Goal: Check status: Check status

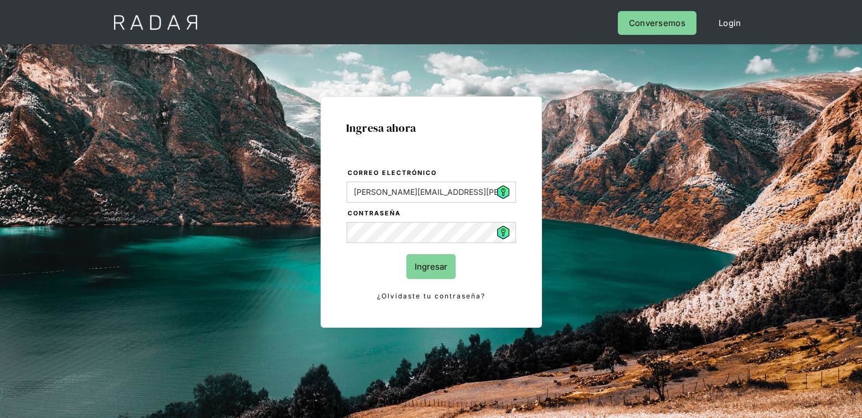
click at [425, 267] on input "Ingresar" at bounding box center [430, 266] width 49 height 25
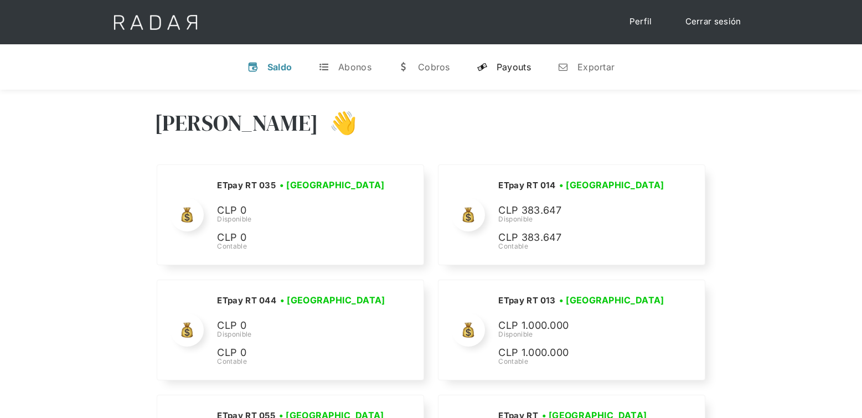
click at [496, 64] on link "y Payouts" at bounding box center [504, 67] width 72 height 29
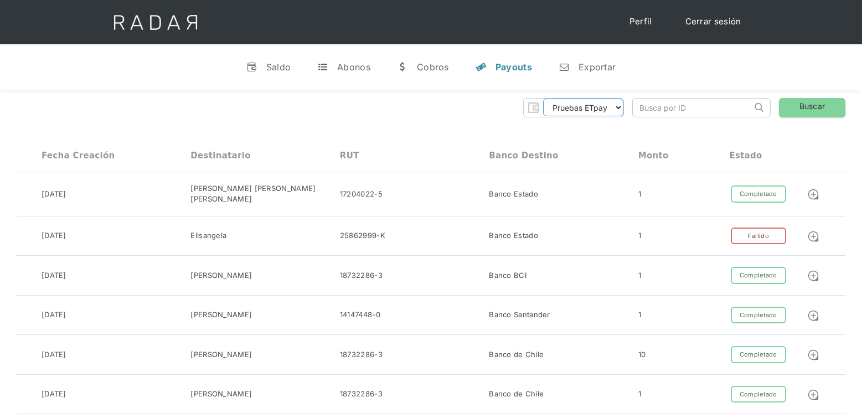
click at [599, 105] on select "Pruebas ETpay Cuenta 1.000 Cuenta 1.001 Cuenta 1.002 Cuenta 1.003 Cuenta 1.004 …" at bounding box center [583, 108] width 80 height 18
select select "etpay-rt-003"
click at [543, 99] on select "Pruebas ETpay Cuenta 1.000 Cuenta 1.001 Cuenta 1.002 Cuenta 1.003 Cuenta 1.004 …" at bounding box center [583, 108] width 80 height 18
click at [824, 106] on link "Buscar" at bounding box center [812, 107] width 66 height 19
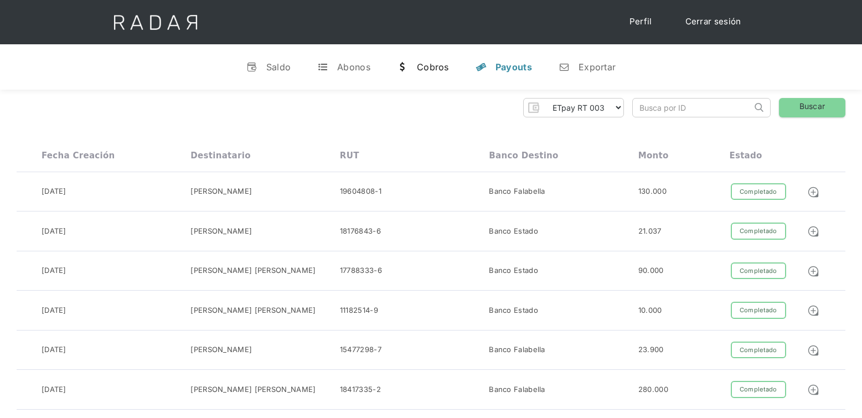
click at [436, 66] on div "Cobros" at bounding box center [433, 66] width 32 height 11
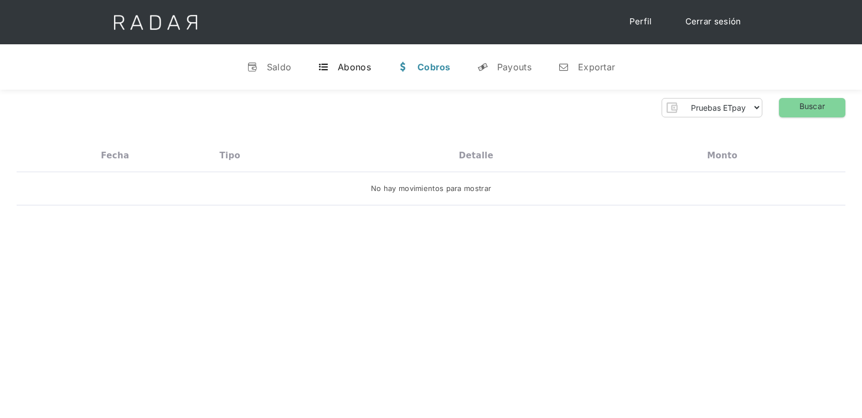
click at [359, 69] on div "Abonos" at bounding box center [354, 66] width 33 height 11
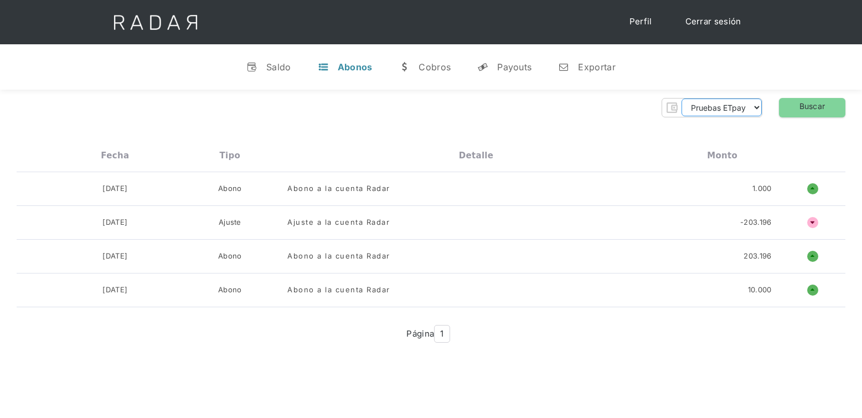
click at [754, 112] on select "Pruebas ETpay Cuenta 1.000 Cuenta 1.001 Cuenta 1.002 Cuenta 1.003 Cuenta 1.004 …" at bounding box center [722, 108] width 80 height 18
select select "etpay-rt-003"
click at [682, 99] on select "Pruebas ETpay Cuenta 1.000 Cuenta 1.001 Cuenta 1.002 Cuenta 1.003 Cuenta 1.004 …" at bounding box center [722, 108] width 80 height 18
click at [810, 100] on link "Buscar" at bounding box center [812, 107] width 66 height 19
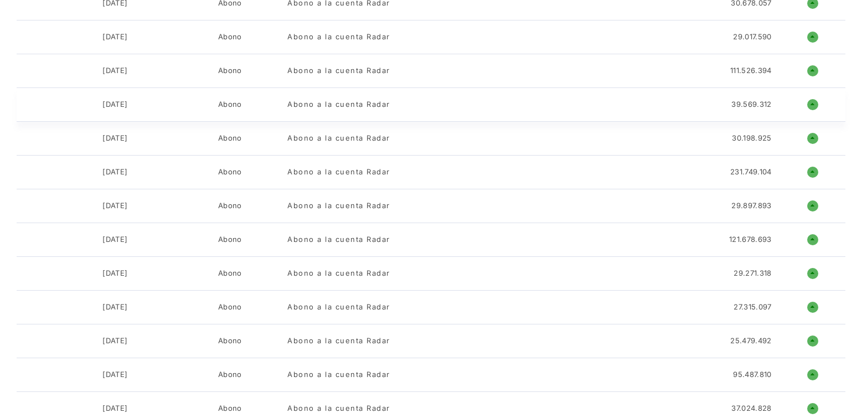
scroll to position [941, 0]
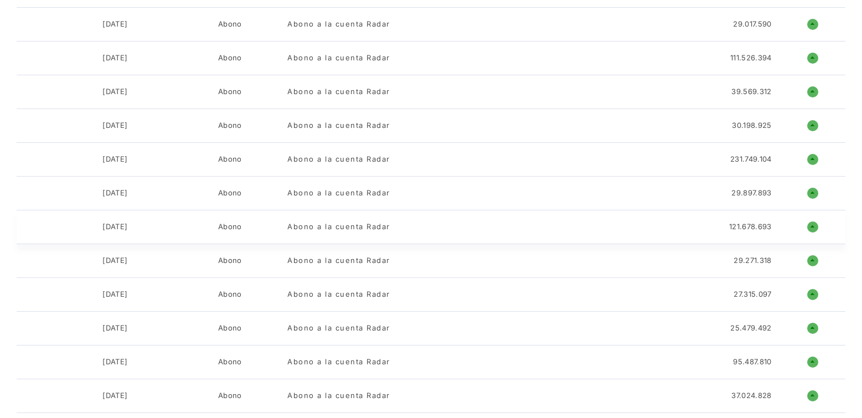
click at [816, 224] on h1 "o" at bounding box center [812, 226] width 11 height 11
click at [811, 230] on h1 "o" at bounding box center [812, 226] width 11 height 11
click at [323, 226] on div "Abono a la cuenta Radar" at bounding box center [338, 226] width 103 height 11
click at [324, 226] on div "Abono a la cuenta Radar" at bounding box center [338, 226] width 103 height 11
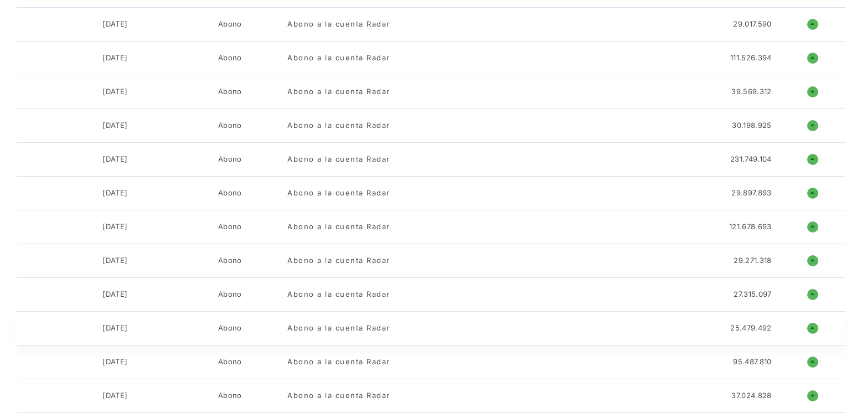
drag, startPoint x: 290, startPoint y: 369, endPoint x: 302, endPoint y: 331, distance: 39.4
click at [290, 366] on div "22-07-2025 Abono Abono a la cuenta Radar 95.487.810 o ñ" at bounding box center [431, 363] width 829 height 34
click at [22, 80] on div "04-08-2025 Abono Abono a la cuenta Radar 39.569.312 o ñ" at bounding box center [431, 92] width 829 height 34
click at [765, 223] on div "121.678.693" at bounding box center [750, 226] width 42 height 11
click at [120, 227] on div "29-07-2025" at bounding box center [114, 226] width 25 height 11
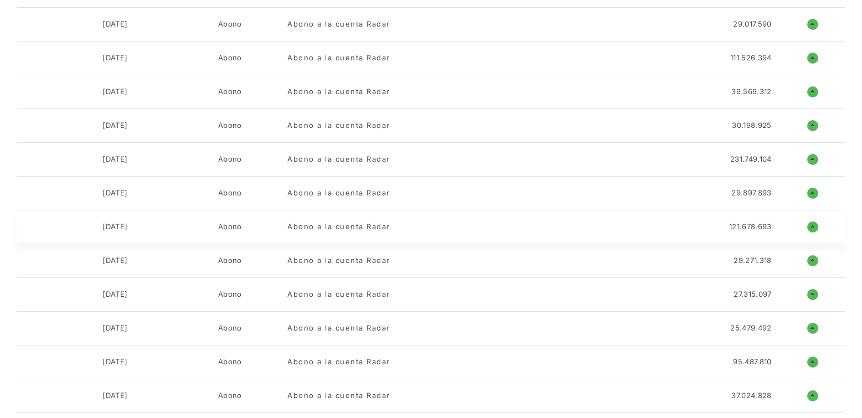
click at [119, 227] on div "29-07-2025" at bounding box center [114, 226] width 25 height 11
click at [119, 226] on div "29-07-2025" at bounding box center [114, 226] width 25 height 11
click at [29, 163] on div at bounding box center [37, 159] width 41 height 11
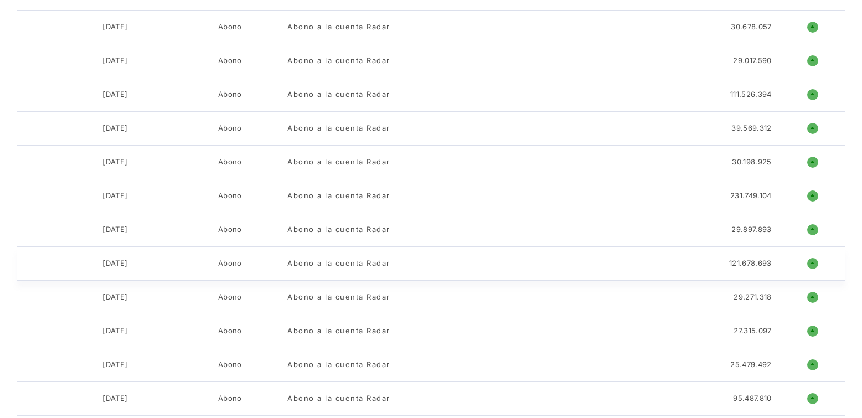
scroll to position [886, 0]
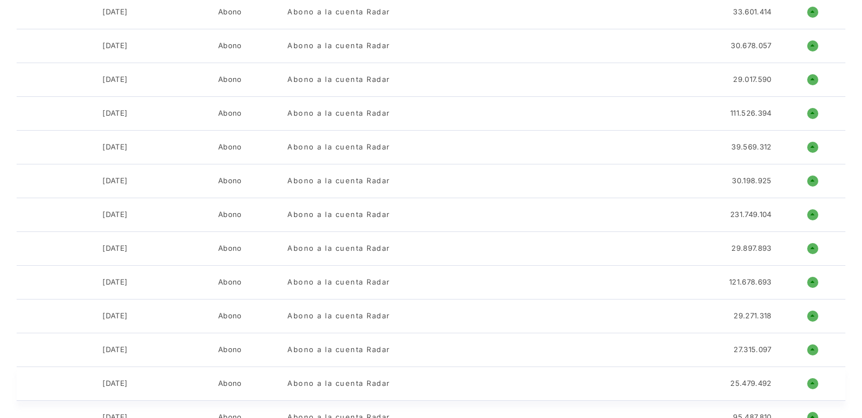
click at [47, 394] on div "23-07-2025 Abono Abono a la cuenta Radar 25.479.492 o ñ" at bounding box center [431, 384] width 829 height 34
click at [55, 126] on div "05-08-2025 Abono Abono a la cuenta Radar 111.526.394 o ñ" at bounding box center [431, 114] width 829 height 34
